Goal: Task Accomplishment & Management: Use online tool/utility

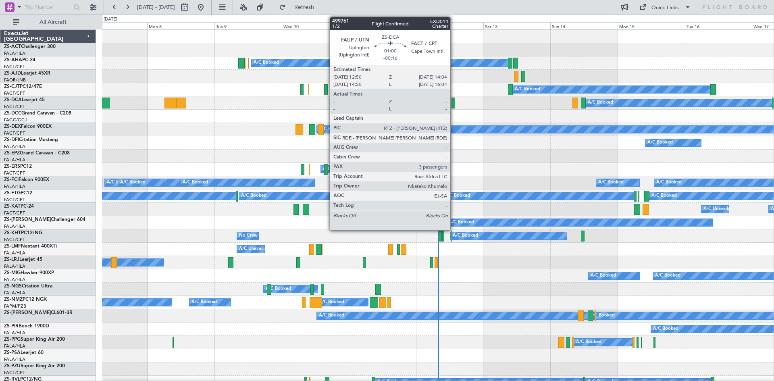
click at [454, 104] on div at bounding box center [453, 103] width 4 height 11
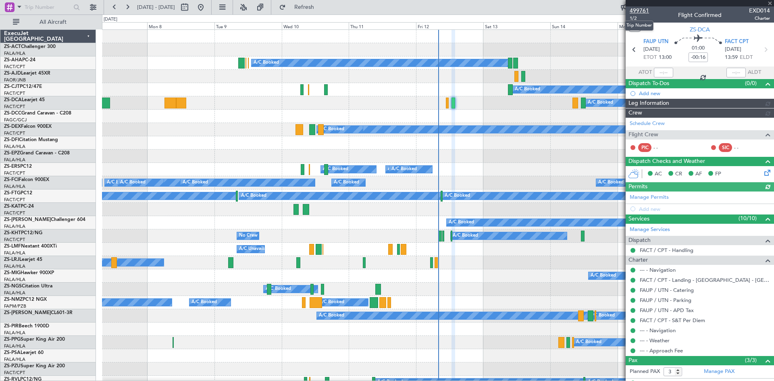
click at [642, 7] on span "499761" at bounding box center [638, 10] width 19 height 8
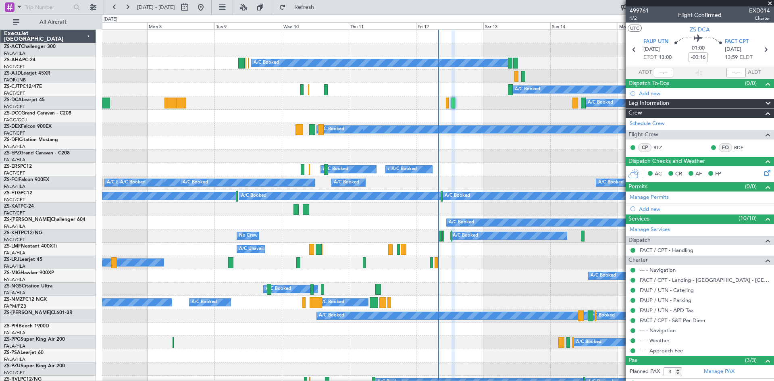
click at [771, 1] on span at bounding box center [770, 3] width 8 height 7
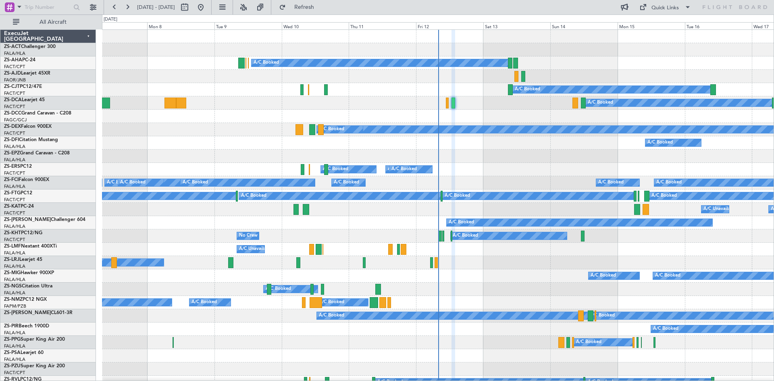
type input "0"
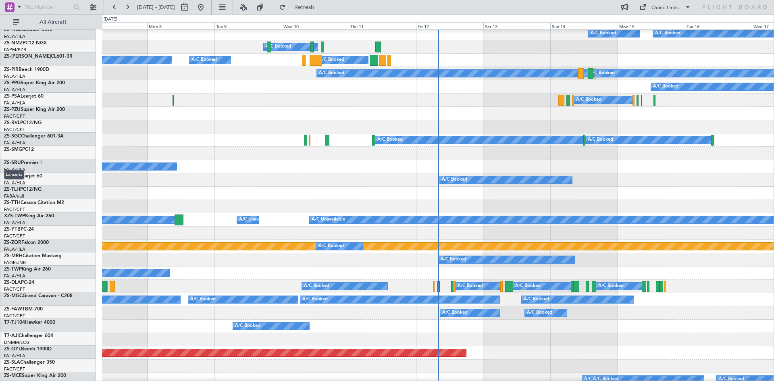
scroll to position [242, 0]
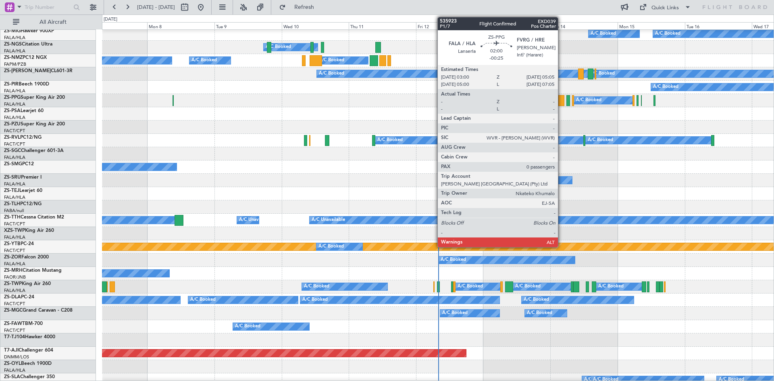
click at [561, 103] on div at bounding box center [561, 100] width 6 height 11
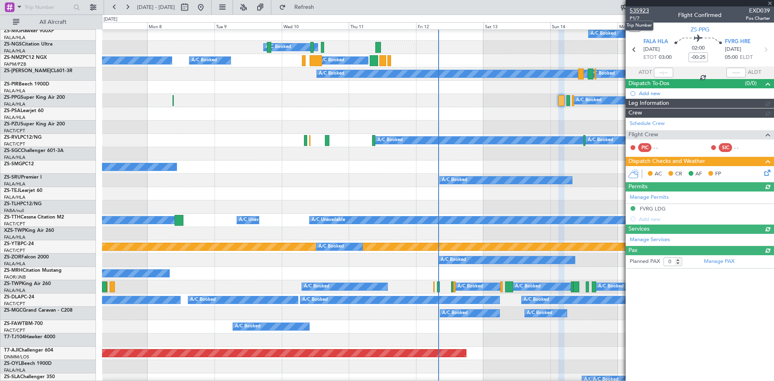
click at [641, 9] on span "535923" at bounding box center [638, 10] width 19 height 8
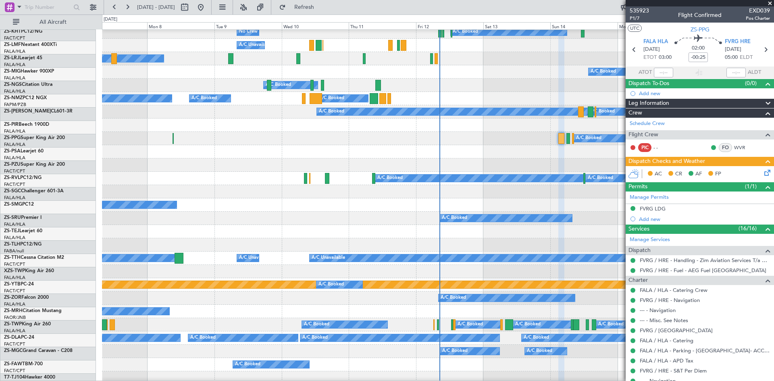
scroll to position [367, 0]
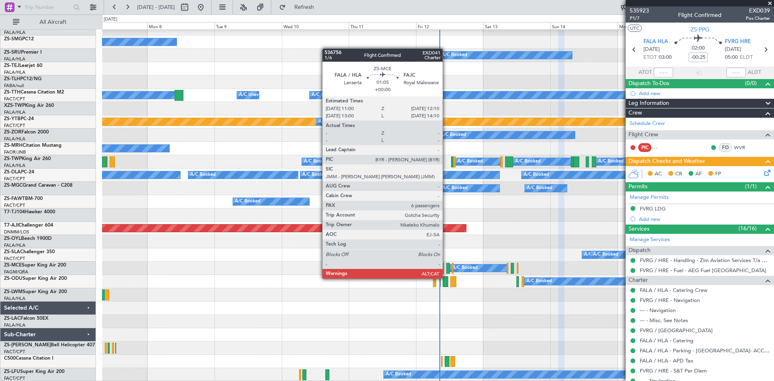
click at [446, 270] on div at bounding box center [448, 268] width 4 height 11
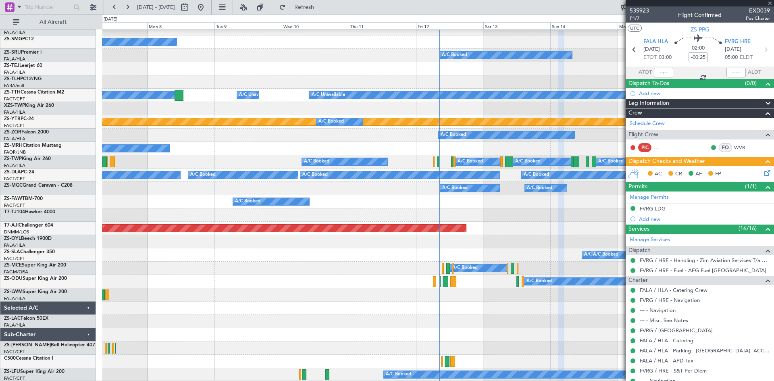
type input "6"
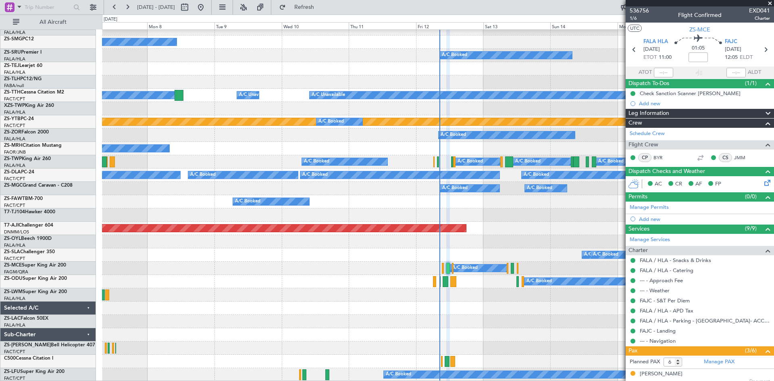
click at [544, 205] on div "A/C Booked" at bounding box center [437, 201] width 671 height 13
